Goal: Task Accomplishment & Management: Manage account settings

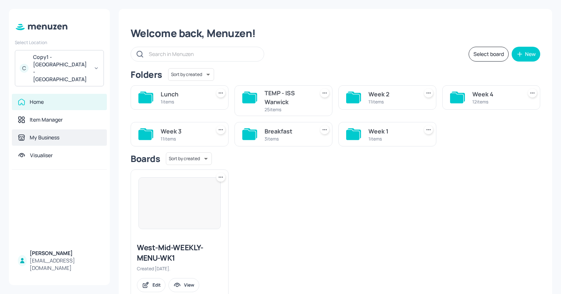
click at [53, 134] on div "My Business" at bounding box center [45, 137] width 30 height 7
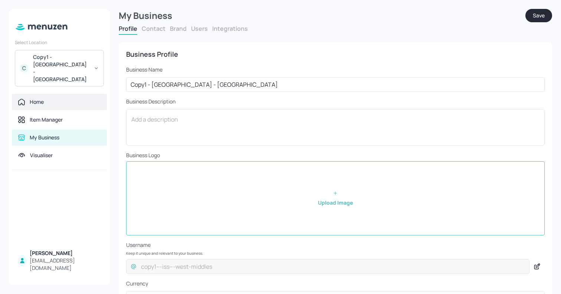
drag, startPoint x: 151, startPoint y: 85, endPoint x: 96, endPoint y: 83, distance: 55.7
click at [100, 83] on div "Select Location C Copy1 - ISS - West Middlesex Hospital Home Item Manager My Bu…" at bounding box center [280, 147] width 561 height 294
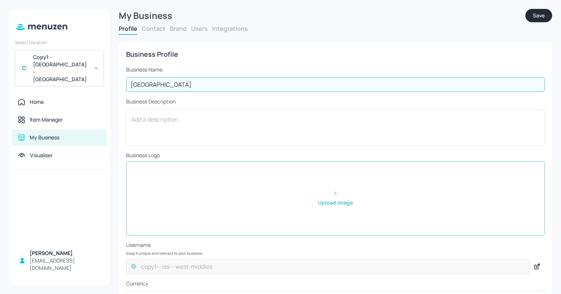
drag, startPoint x: 146, startPoint y: 85, endPoint x: 296, endPoint y: 88, distance: 150.3
click at [296, 88] on input "[GEOGRAPHIC_DATA]" at bounding box center [335, 84] width 419 height 15
type input "ISS - Warwick"
click at [539, 13] on button "Save" at bounding box center [538, 15] width 27 height 13
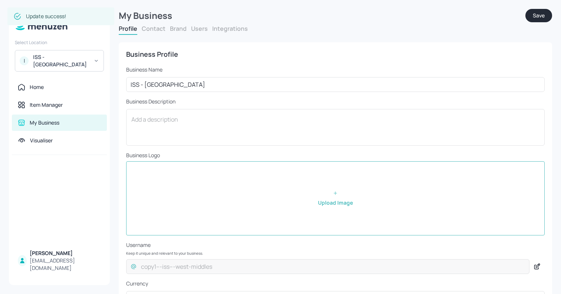
click at [194, 29] on button "Users" at bounding box center [199, 28] width 17 height 8
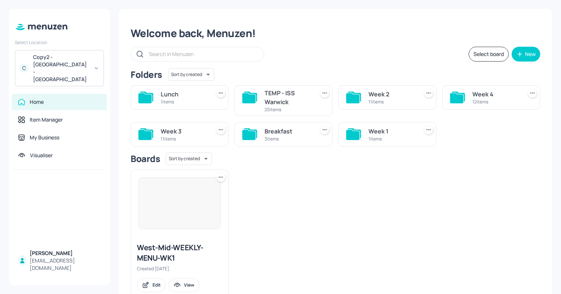
scroll to position [22, 0]
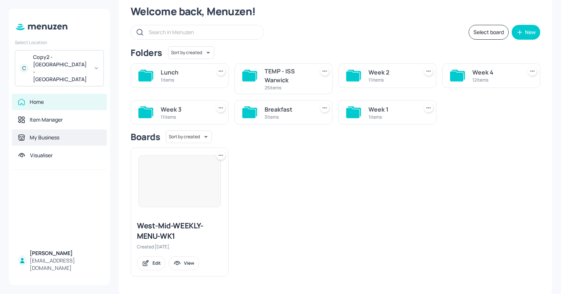
click at [40, 134] on div "My Business" at bounding box center [45, 137] width 30 height 7
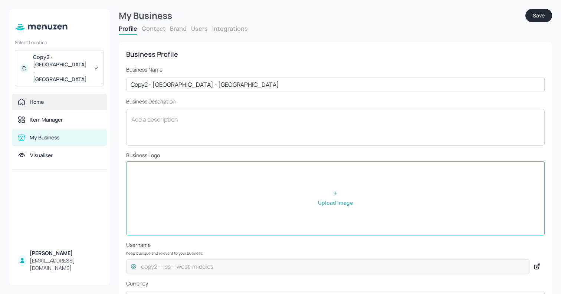
drag, startPoint x: 153, startPoint y: 87, endPoint x: 98, endPoint y: 80, distance: 55.7
click at [101, 80] on div "Select Location C Copy2 - [GEOGRAPHIC_DATA] - [GEOGRAPHIC_DATA] Home Item Manag…" at bounding box center [280, 147] width 561 height 294
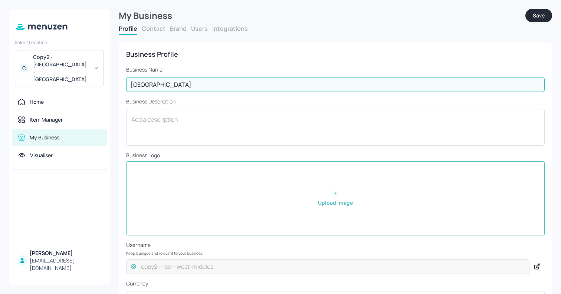
drag, startPoint x: 145, startPoint y: 83, endPoint x: 304, endPoint y: 87, distance: 159.6
click at [304, 87] on input "[GEOGRAPHIC_DATA]" at bounding box center [335, 84] width 419 height 15
type input "ISS - DWP Falkirk"
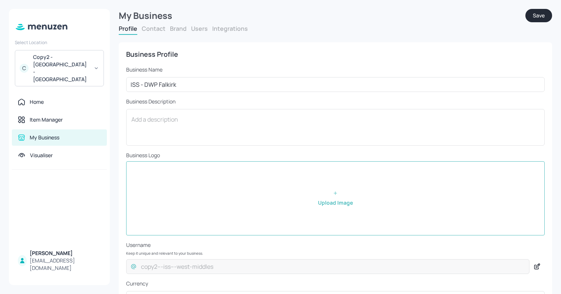
click at [539, 16] on button "Save" at bounding box center [538, 15] width 27 height 13
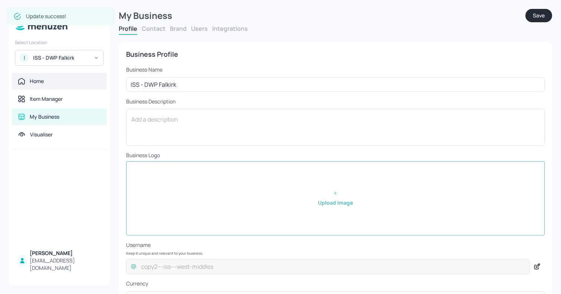
click at [37, 85] on div "Home" at bounding box center [59, 81] width 95 height 16
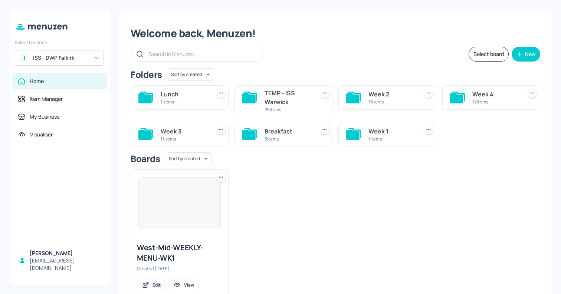
click at [187, 100] on div "1 items" at bounding box center [184, 102] width 47 height 6
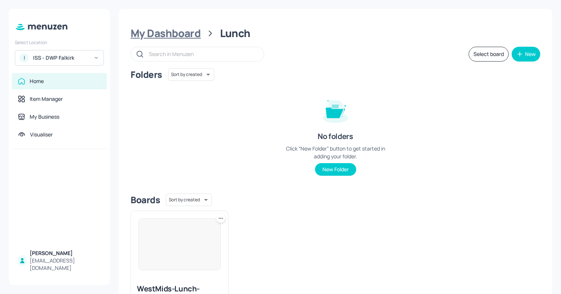
click at [168, 37] on div "My Dashboard" at bounding box center [166, 33] width 70 height 13
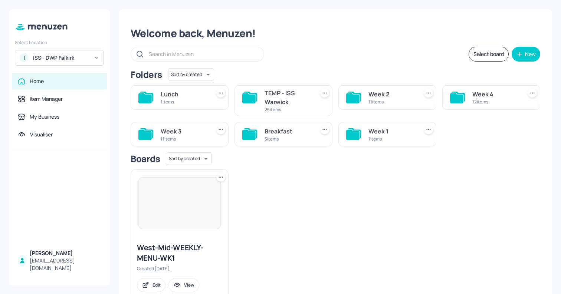
click at [219, 92] on icon at bounding box center [220, 92] width 7 height 7
click at [209, 105] on div "Rename" at bounding box center [192, 108] width 59 height 13
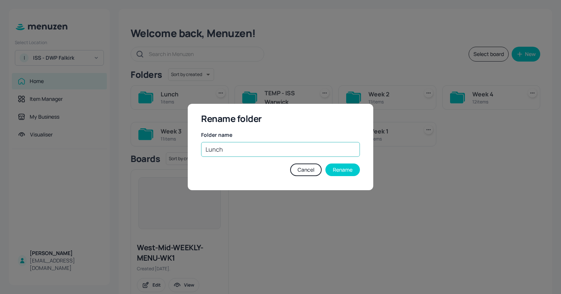
click at [236, 154] on input "Lunch" at bounding box center [280, 149] width 159 height 15
click at [246, 156] on input "DO NOT USE" at bounding box center [280, 149] width 159 height 15
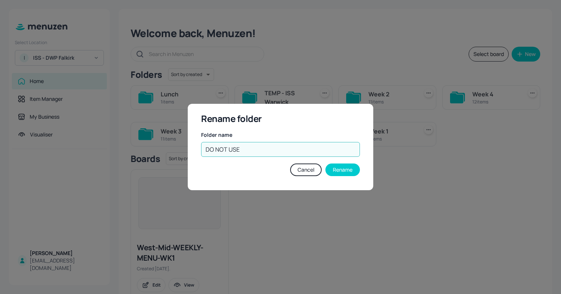
click at [246, 156] on input "DO NOT USE" at bounding box center [280, 149] width 159 height 15
type input "DO NOT USE"
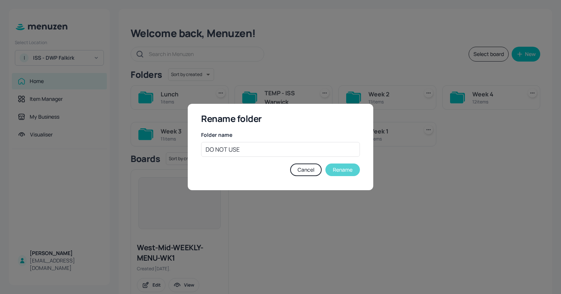
click at [348, 171] on button "Rename" at bounding box center [342, 170] width 35 height 13
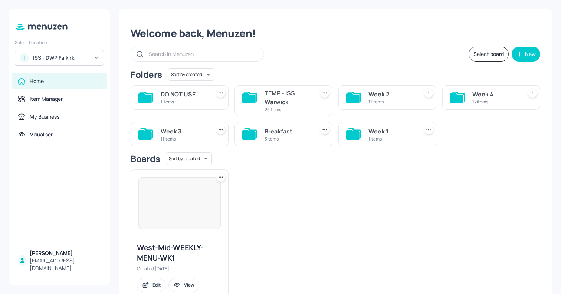
click at [324, 92] on icon at bounding box center [324, 92] width 1 height 1
click at [316, 109] on div "Rename" at bounding box center [295, 108] width 59 height 13
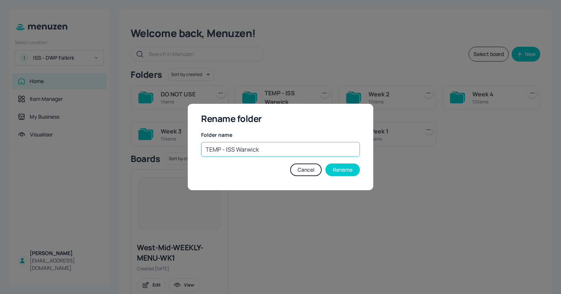
click at [258, 150] on input "TEMP - ISS Warwick" at bounding box center [280, 149] width 159 height 15
paste input "DO NOT USE"
type input "DO NOT USE"
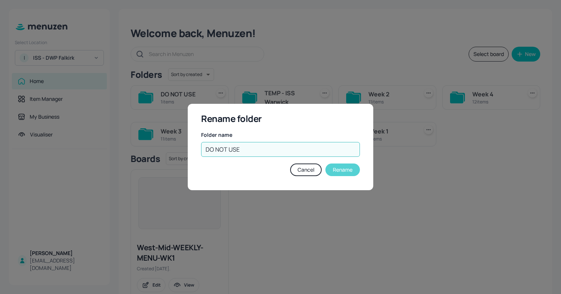
click at [336, 172] on button "Rename" at bounding box center [342, 170] width 35 height 13
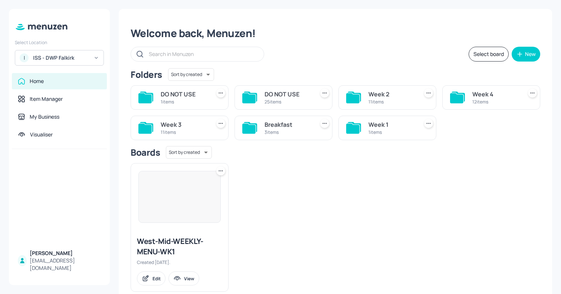
click at [323, 123] on icon at bounding box center [324, 123] width 7 height 7
click at [281, 140] on p "Rename" at bounding box center [285, 138] width 17 height 7
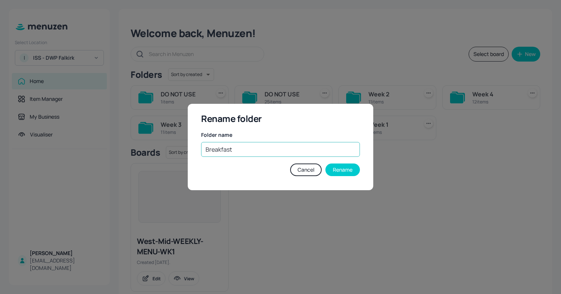
click at [244, 149] on input "Breakfast" at bounding box center [280, 149] width 159 height 15
paste input "DO NOT USE"
type input "DO NOT USE"
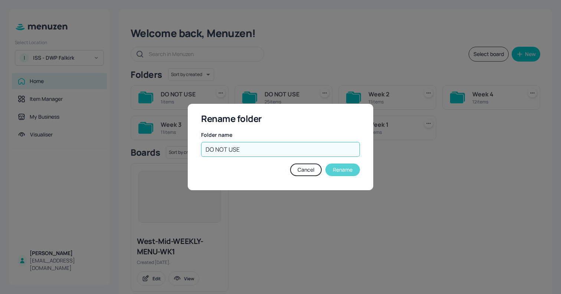
click at [344, 170] on button "Rename" at bounding box center [342, 170] width 35 height 13
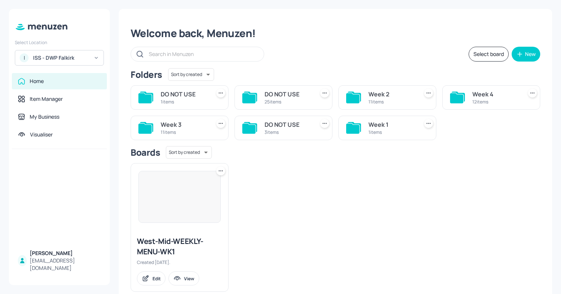
click at [495, 174] on div "West-Mid-WEEKLY-MENU-WK1 Created [DATE]. Edit View" at bounding box center [333, 224] width 416 height 135
click at [366, 124] on div "Week 1 1 items" at bounding box center [387, 128] width 98 height 24
click at [378, 125] on div "Week 1" at bounding box center [391, 124] width 47 height 9
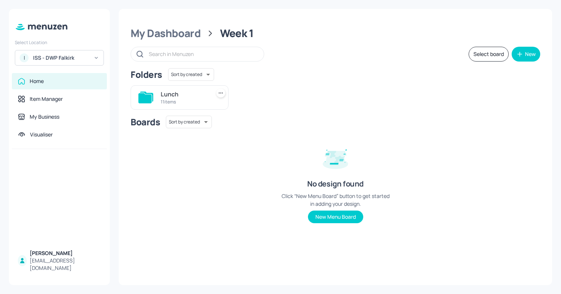
click at [155, 101] on div "Lunch 11 items" at bounding box center [180, 97] width 98 height 24
click at [174, 100] on div "11 items" at bounding box center [184, 102] width 47 height 6
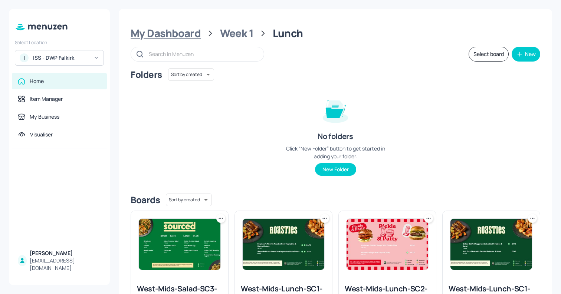
click at [180, 35] on div "My Dashboard" at bounding box center [166, 33] width 70 height 13
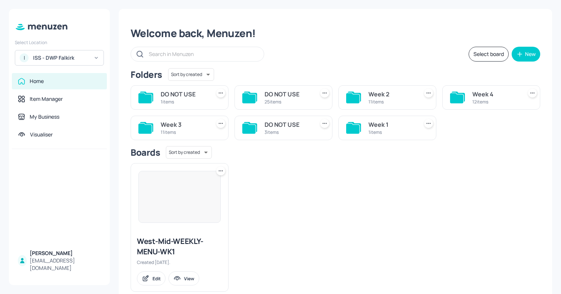
click at [430, 94] on icon at bounding box center [428, 92] width 7 height 7
click at [407, 108] on div "Rename" at bounding box center [398, 108] width 59 height 13
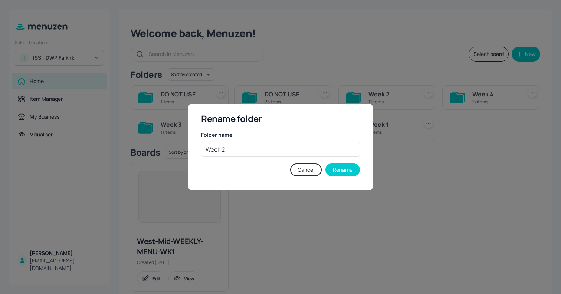
click at [283, 141] on div "Folder name Week 2 ​" at bounding box center [280, 144] width 159 height 26
click at [269, 147] on input "Week 2" at bounding box center [280, 149] width 159 height 15
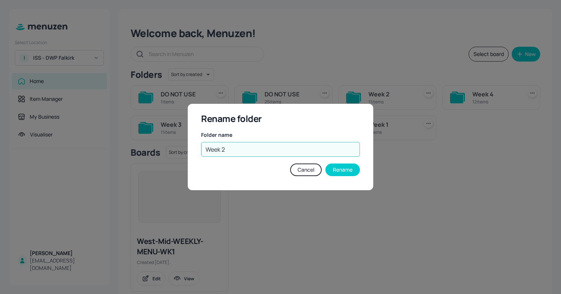
click at [269, 147] on input "Week 2" at bounding box center [280, 149] width 159 height 15
paste input "DO NOT USE"
type input "DO NOT USE"
click at [333, 169] on button "Rename" at bounding box center [342, 170] width 35 height 13
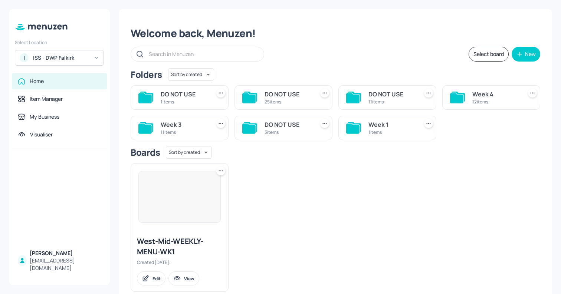
click at [429, 94] on icon at bounding box center [428, 92] width 7 height 7
click at [378, 112] on div "Rename" at bounding box center [398, 108] width 59 height 13
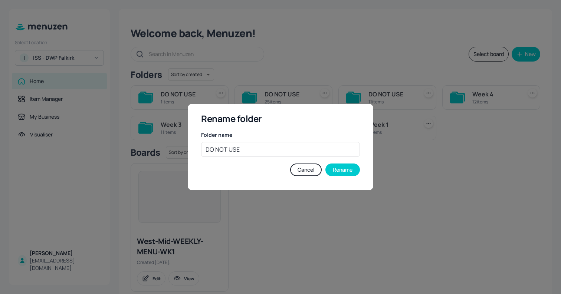
click at [295, 166] on button "Cancel" at bounding box center [306, 170] width 32 height 13
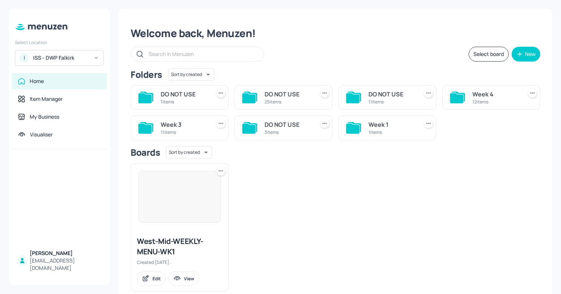
click at [426, 94] on icon at bounding box center [428, 92] width 7 height 7
click at [396, 115] on div "Add to favorites" at bounding box center [398, 121] width 59 height 13
click at [431, 92] on div at bounding box center [428, 93] width 9 height 9
click at [387, 109] on p "Rename" at bounding box center [388, 108] width 17 height 7
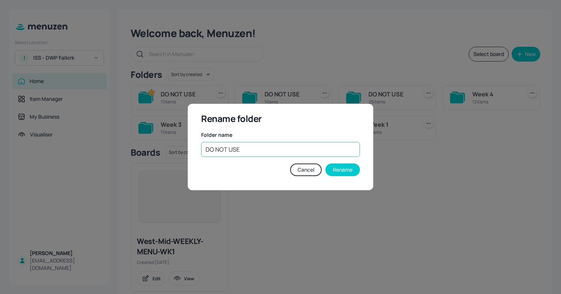
click at [242, 146] on input "DO NOT USE" at bounding box center [280, 149] width 159 height 15
type input "Week 2"
click at [340, 168] on button "Rename" at bounding box center [342, 170] width 35 height 13
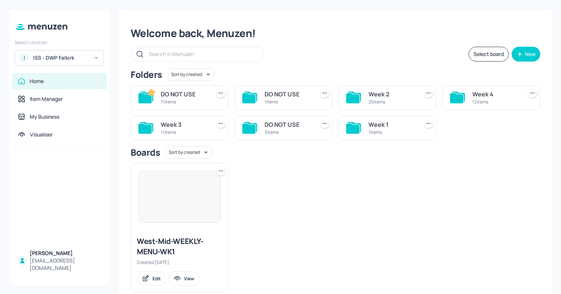
click at [219, 94] on icon at bounding box center [220, 92] width 7 height 7
click at [189, 120] on p "Remove from favorites" at bounding box center [197, 121] width 46 height 7
click at [286, 99] on div "25 items" at bounding box center [288, 102] width 47 height 6
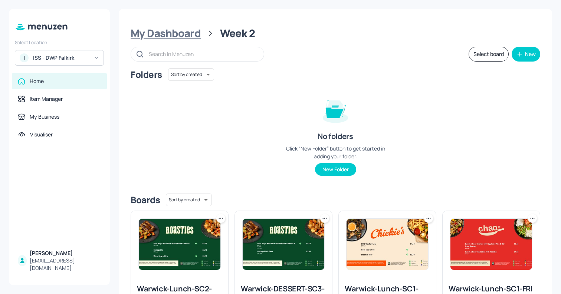
click at [180, 31] on div "My Dashboard" at bounding box center [166, 33] width 70 height 13
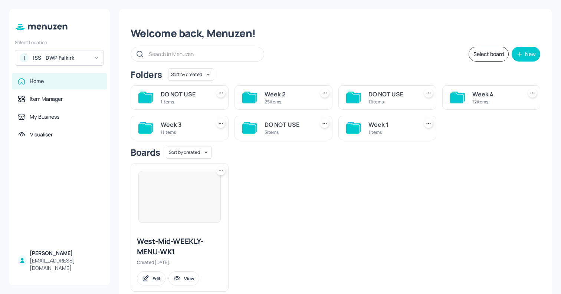
click at [393, 103] on div "11 items" at bounding box center [391, 102] width 47 height 6
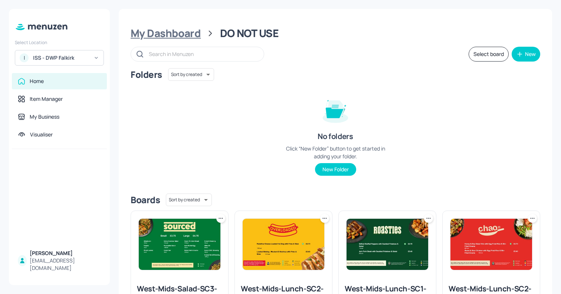
click at [180, 39] on div "My Dashboard" at bounding box center [166, 33] width 70 height 13
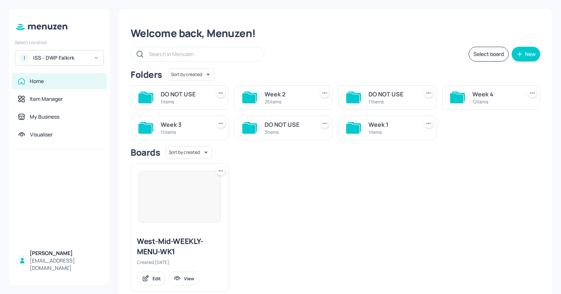
click at [325, 94] on icon at bounding box center [324, 92] width 7 height 7
click at [295, 105] on div "Rename" at bounding box center [295, 108] width 59 height 13
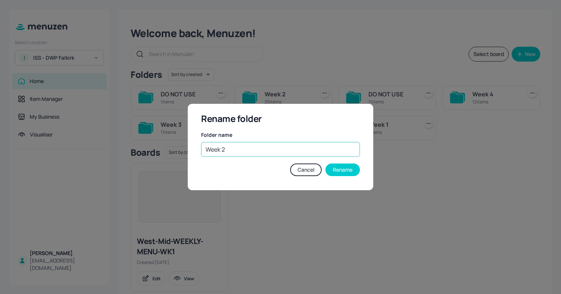
click at [236, 146] on input "Week 2" at bounding box center [280, 149] width 159 height 15
paste input "DO NOT USE"
type input "DO NOT USE"
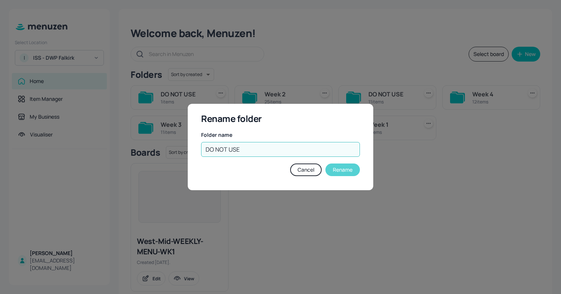
click at [347, 175] on button "Rename" at bounding box center [342, 170] width 35 height 13
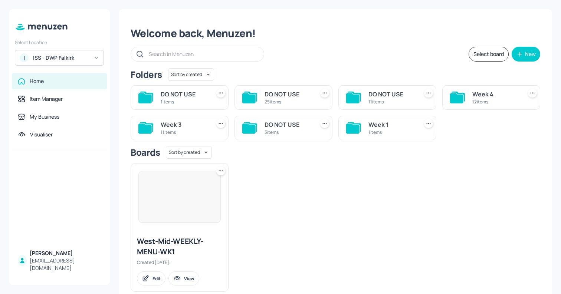
click at [219, 94] on icon at bounding box center [220, 92] width 7 height 7
click at [181, 107] on p "Rename" at bounding box center [182, 108] width 17 height 7
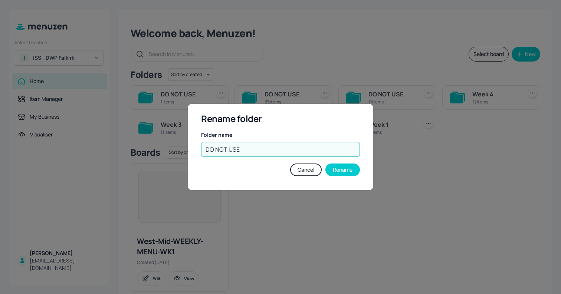
click at [216, 151] on input "DO NOT USE" at bounding box center [280, 149] width 159 height 15
type input "Week 2"
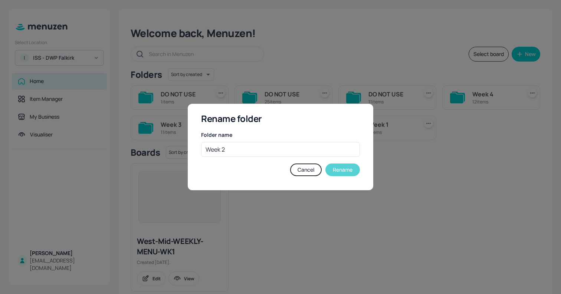
click at [350, 171] on button "Rename" at bounding box center [342, 170] width 35 height 13
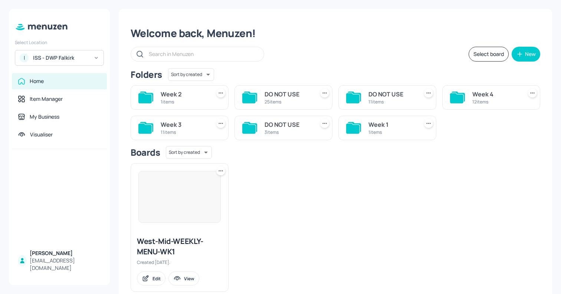
click at [161, 102] on div "1 items" at bounding box center [184, 102] width 47 height 6
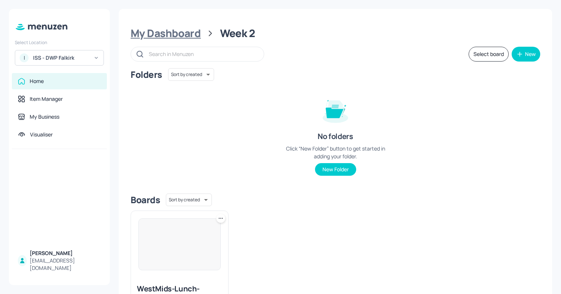
click at [174, 32] on div "My Dashboard" at bounding box center [166, 33] width 70 height 13
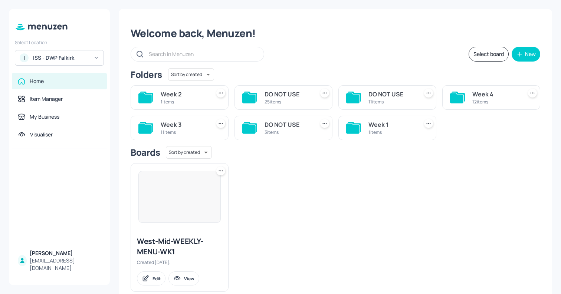
click at [219, 91] on icon at bounding box center [220, 92] width 7 height 7
click at [186, 107] on p "Rename" at bounding box center [182, 108] width 17 height 7
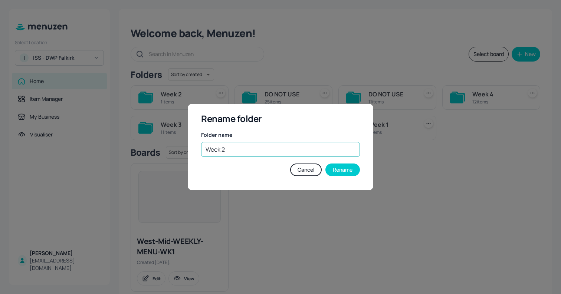
click at [222, 151] on input "Week 2" at bounding box center [280, 149] width 159 height 15
paste input "DO NOT USE"
type input "DO NOT USE"
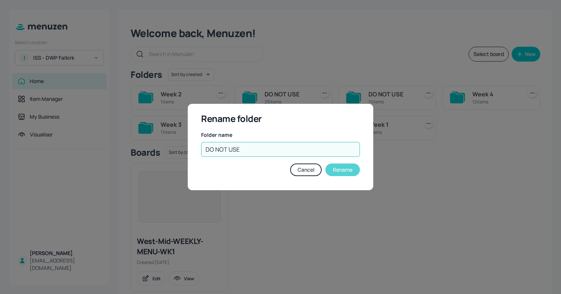
click at [346, 174] on button "Rename" at bounding box center [342, 170] width 35 height 13
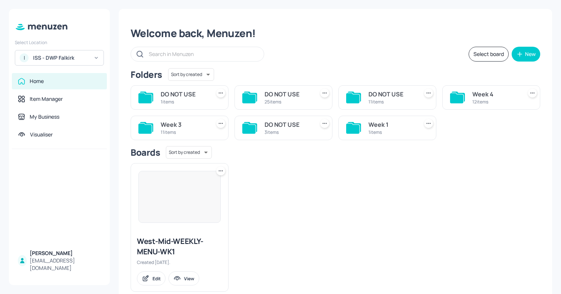
click at [530, 94] on icon at bounding box center [532, 92] width 7 height 7
click at [484, 112] on div "Rename" at bounding box center [501, 108] width 59 height 13
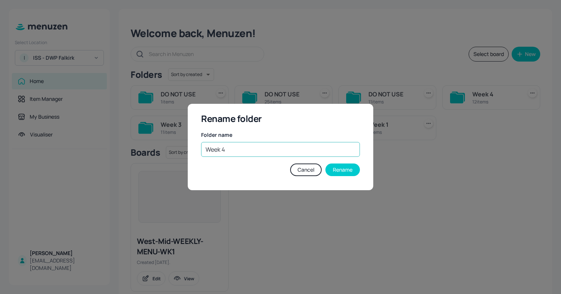
click at [214, 155] on input "Week 4" at bounding box center [280, 149] width 159 height 15
paste input "DO NOT USE"
type input "DO NOT USE"
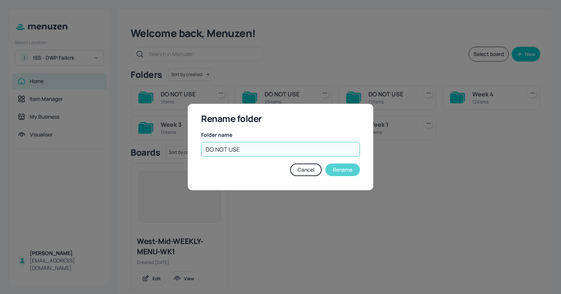
click at [342, 170] on button "Rename" at bounding box center [342, 170] width 35 height 13
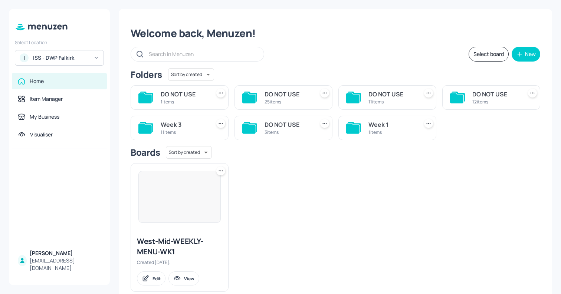
click at [221, 119] on div at bounding box center [220, 123] width 9 height 9
click at [219, 124] on div at bounding box center [280, 147] width 561 height 294
click at [220, 125] on icon at bounding box center [220, 123] width 7 height 7
click at [186, 141] on p "Rename" at bounding box center [182, 138] width 17 height 7
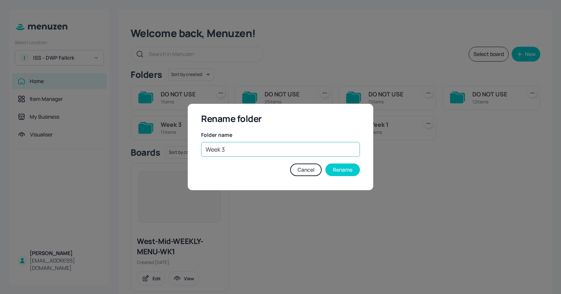
click at [216, 147] on input "Week 3" at bounding box center [280, 149] width 159 height 15
paste input "DO NOT USE"
type input "DO NOT USE"
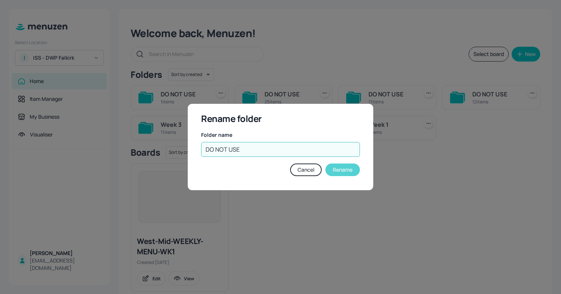
click at [343, 172] on button "Rename" at bounding box center [342, 170] width 35 height 13
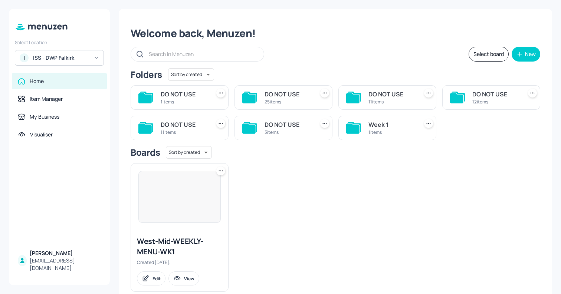
click at [384, 130] on div "1 items" at bounding box center [391, 132] width 47 height 6
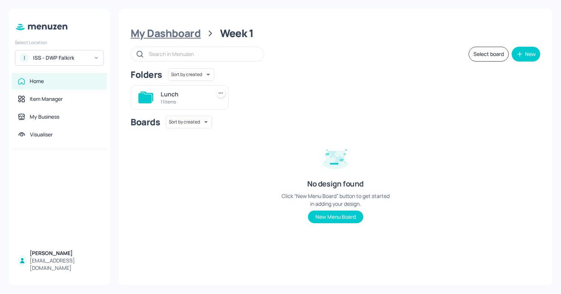
click at [162, 36] on div "My Dashboard" at bounding box center [166, 33] width 70 height 13
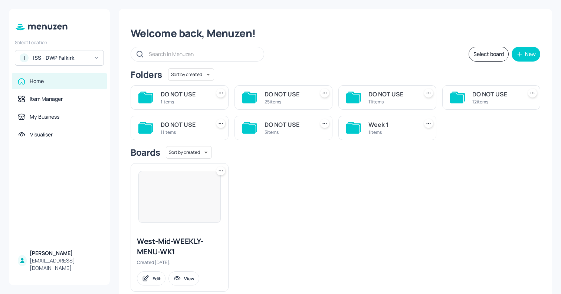
click at [425, 122] on icon at bounding box center [428, 123] width 7 height 7
click at [388, 142] on p "Rename" at bounding box center [388, 138] width 17 height 7
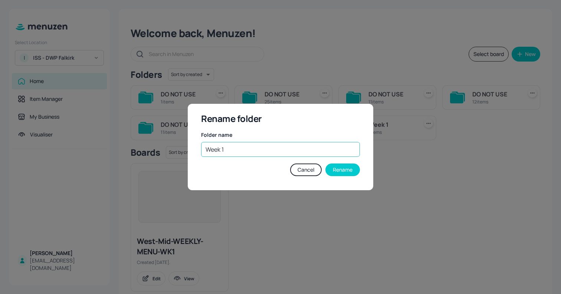
click at [258, 154] on input "Week 1" at bounding box center [280, 149] width 159 height 15
type input "MASTER MENUS"
click at [352, 174] on button "Rename" at bounding box center [342, 170] width 35 height 13
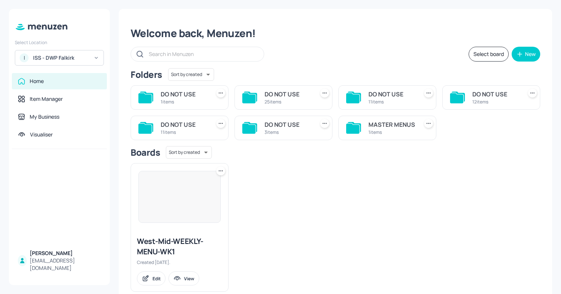
click at [378, 130] on div "1 items" at bounding box center [391, 132] width 47 height 6
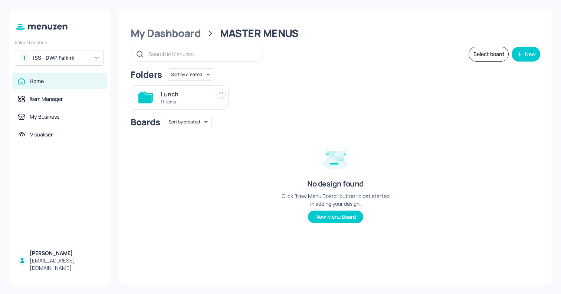
click at [162, 102] on div "11 items" at bounding box center [184, 102] width 47 height 6
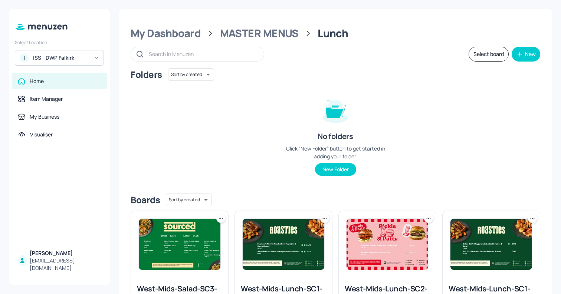
click at [478, 58] on button "Select board" at bounding box center [489, 54] width 40 height 15
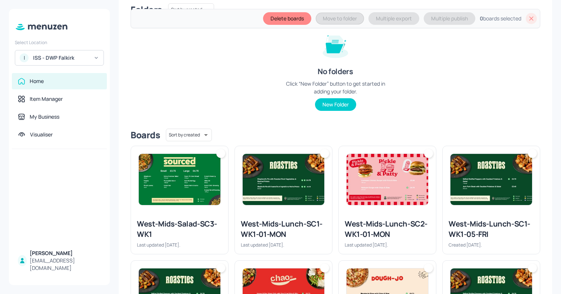
scroll to position [123, 0]
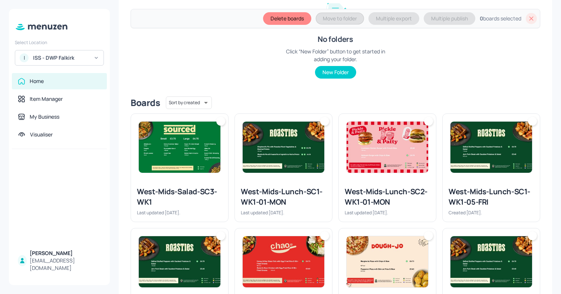
click at [218, 123] on div at bounding box center [220, 121] width 9 height 9
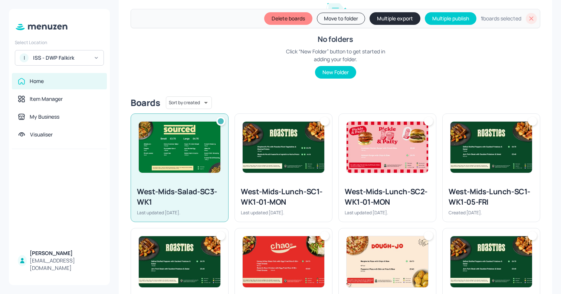
click at [426, 119] on div at bounding box center [428, 121] width 9 height 9
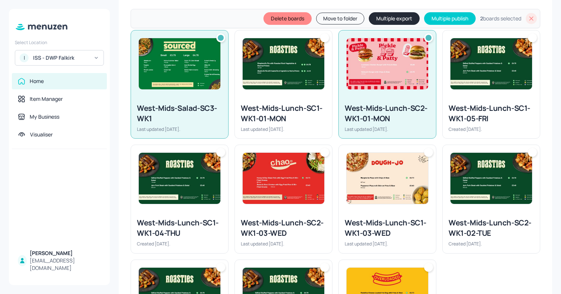
scroll to position [209, 0]
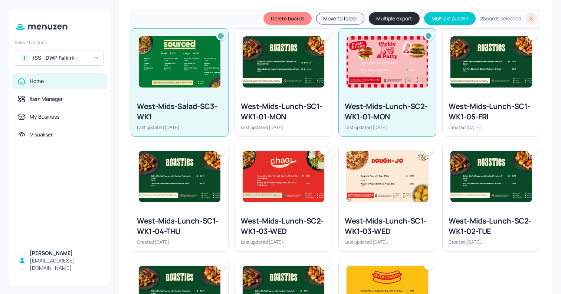
click at [322, 151] on div at bounding box center [324, 150] width 9 height 9
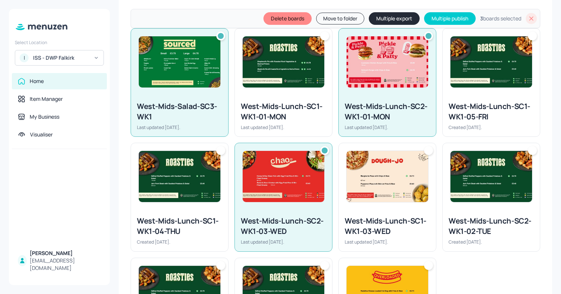
click at [528, 150] on div at bounding box center [532, 150] width 9 height 9
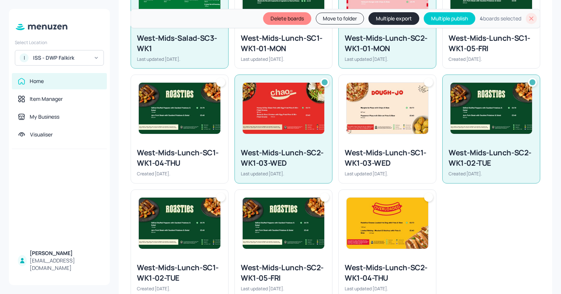
scroll to position [299, 0]
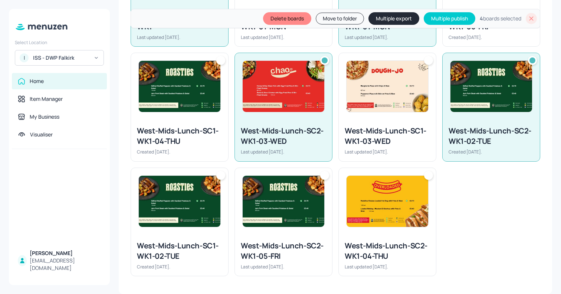
click at [325, 177] on div at bounding box center [324, 175] width 9 height 9
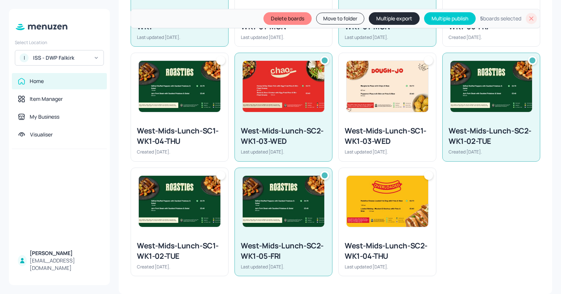
click at [427, 176] on div at bounding box center [428, 175] width 9 height 9
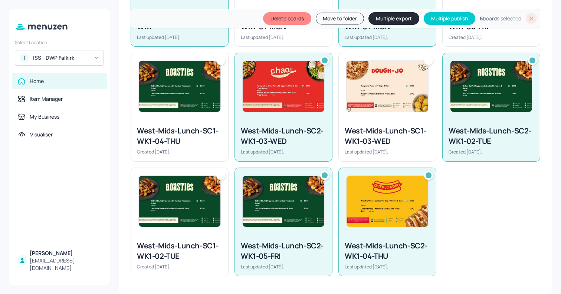
click at [276, 19] on button "Delete boards" at bounding box center [287, 18] width 48 height 13
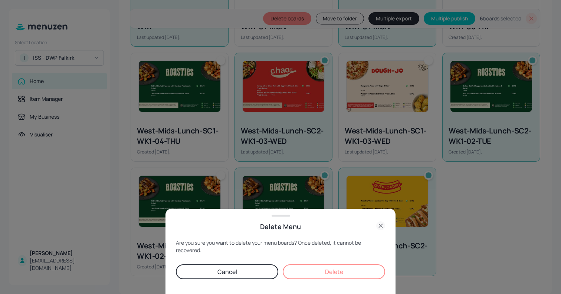
click at [319, 278] on button "Delete" at bounding box center [334, 272] width 102 height 15
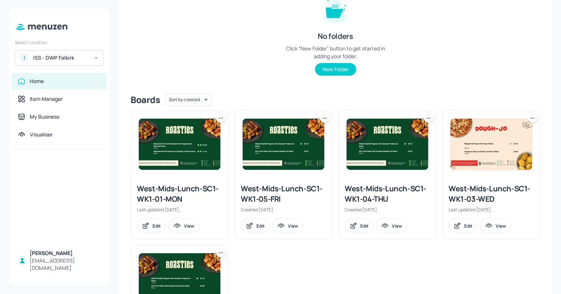
scroll to position [0, 0]
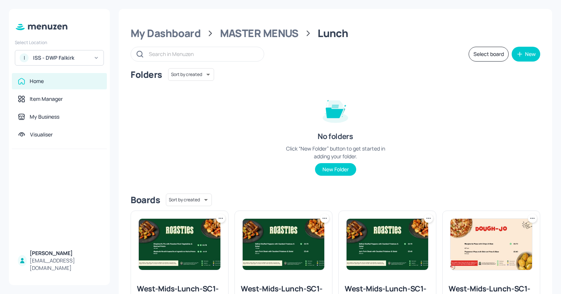
click at [233, 122] on div "Folders Sort by created id ​ No folders Click “New Folder” button to get starte…" at bounding box center [336, 127] width 410 height 119
click at [528, 56] on div "New" at bounding box center [530, 54] width 11 height 5
click at [248, 42] on div at bounding box center [280, 147] width 561 height 294
click at [240, 34] on div "MASTER MENUS" at bounding box center [259, 33] width 79 height 13
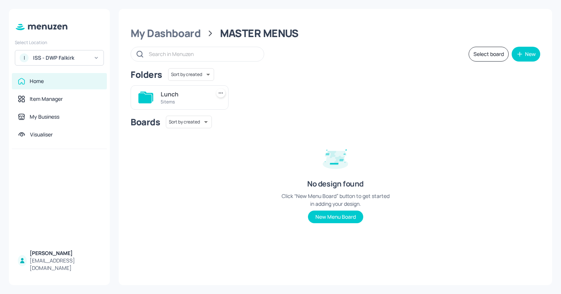
click at [219, 95] on icon at bounding box center [220, 92] width 7 height 7
click at [200, 108] on div "Rename" at bounding box center [192, 108] width 59 height 13
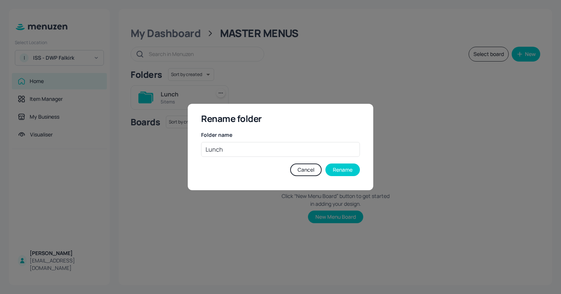
click at [228, 157] on div "Rename folder Folder name Lunch ​ Cancel Rename" at bounding box center [281, 147] width 186 height 87
click at [222, 153] on input "Lunch" at bounding box center [280, 149] width 159 height 15
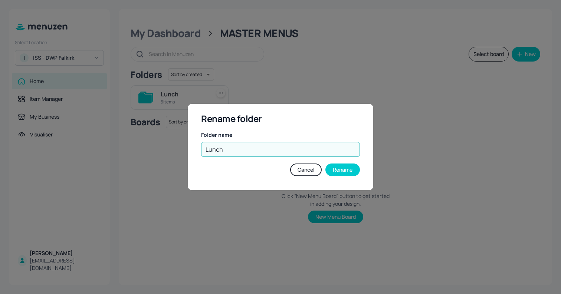
click at [222, 153] on input "Lunch" at bounding box center [280, 149] width 159 height 15
type input "Week 1"
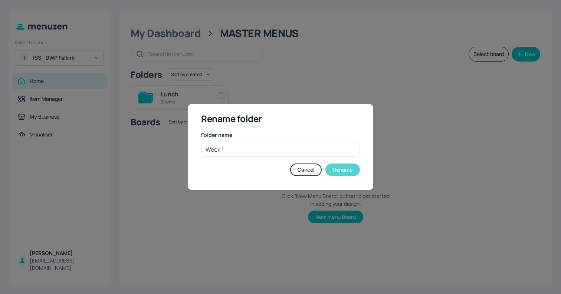
click at [343, 174] on button "Rename" at bounding box center [342, 170] width 35 height 13
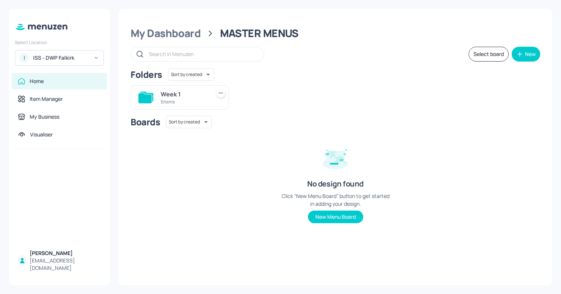
click at [179, 96] on div "Week 1" at bounding box center [184, 94] width 47 height 9
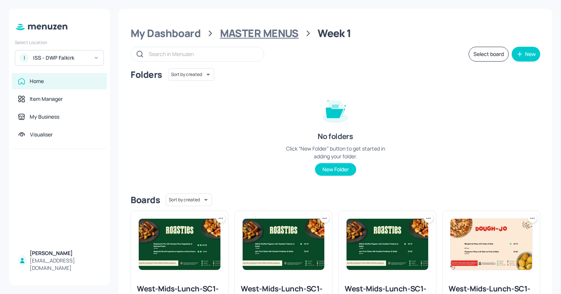
click at [250, 36] on div "MASTER MENUS" at bounding box center [259, 33] width 79 height 13
